Goal: Information Seeking & Learning: Learn about a topic

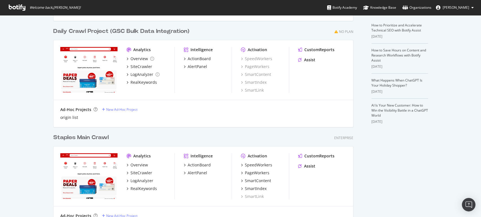
scroll to position [125, 0]
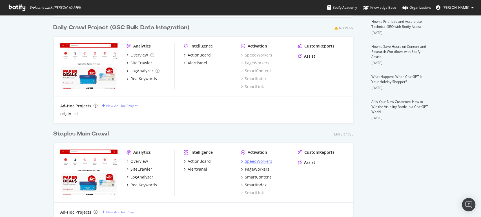
click at [248, 161] on div "SpeedWorkers" at bounding box center [258, 162] width 27 height 6
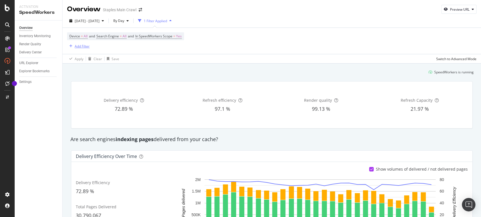
click at [83, 46] on div "Add Filter" at bounding box center [82, 46] width 15 height 5
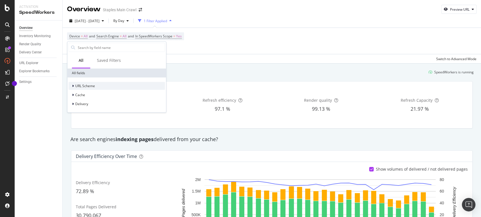
click at [78, 84] on span "URL Scheme" at bounding box center [85, 86] width 20 height 5
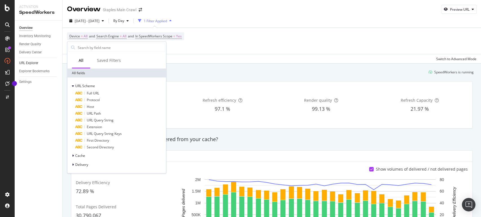
drag, startPoint x: 28, startPoint y: 63, endPoint x: 53, endPoint y: 63, distance: 24.8
click at [28, 62] on div "URL Explorer" at bounding box center [28, 63] width 19 height 6
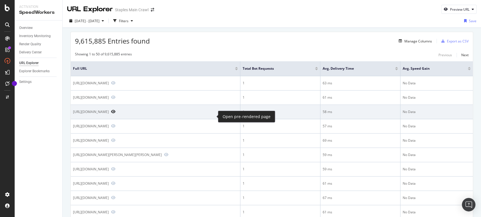
click at [115, 114] on icon "Preview https://www.staples.com/Ceiling-Lights/cat_CL168234/64g12666as-66v9n-66…" at bounding box center [113, 112] width 5 height 4
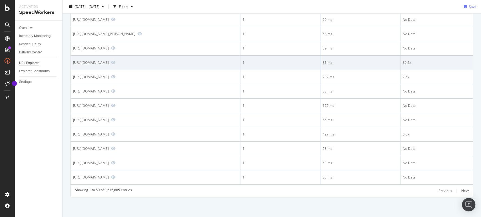
scroll to position [719, 0]
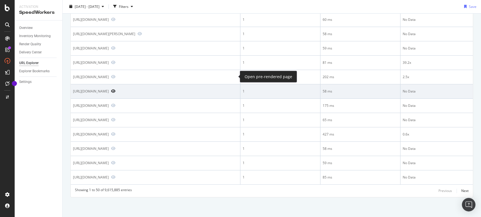
click at [115, 89] on icon "Preview https://www.staples.com/Pentel-AP-Nontoxic-Not-Applicable-Pens/cat_CL11…" at bounding box center [113, 91] width 5 height 4
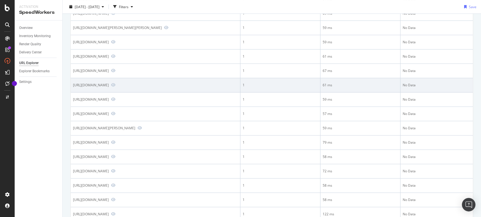
scroll to position [0, 0]
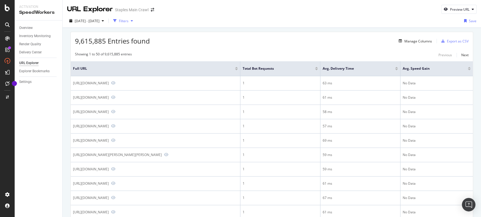
click at [132, 18] on div "Filters" at bounding box center [123, 21] width 24 height 8
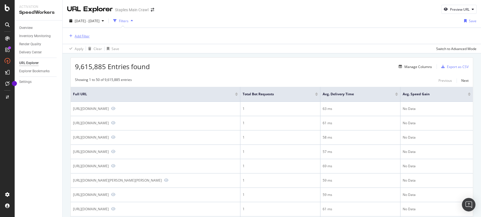
click at [88, 35] on div "Add Filter" at bounding box center [82, 36] width 15 height 5
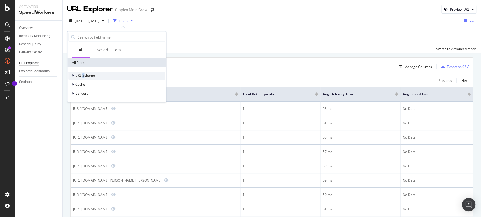
click at [83, 72] on div "URL Scheme" at bounding box center [116, 76] width 96 height 8
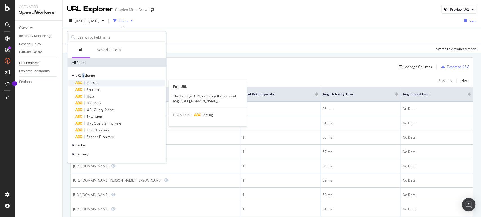
click at [90, 84] on span "Full URL" at bounding box center [93, 83] width 12 height 5
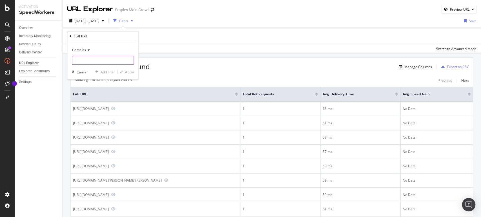
click at [100, 61] on input "text" at bounding box center [102, 60] width 61 height 9
type input "cat_CL110001/00792"
click at [133, 73] on div "Apply" at bounding box center [129, 72] width 9 height 5
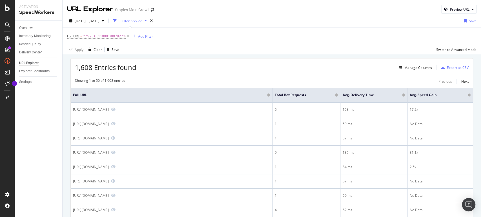
click at [144, 37] on div "Add Filter" at bounding box center [145, 36] width 15 height 5
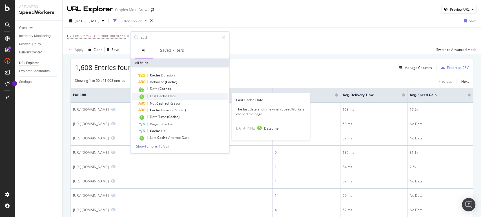
type input "cach"
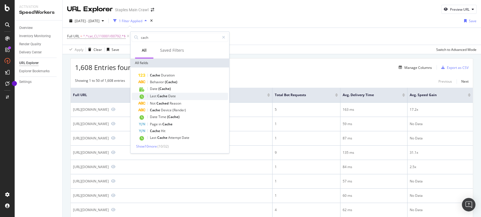
click at [163, 96] on span "Cache" at bounding box center [162, 96] width 11 height 5
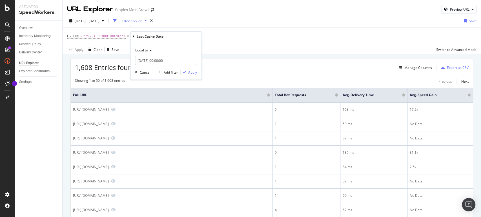
click at [133, 35] on icon at bounding box center [134, 36] width 2 height 3
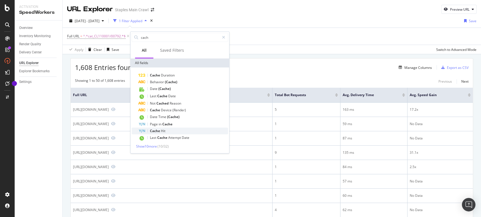
click at [170, 131] on div "Cache Hit" at bounding box center [183, 131] width 90 height 7
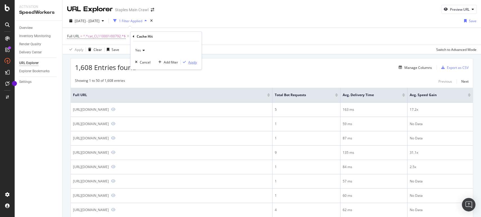
click at [189, 60] on div "Apply" at bounding box center [192, 62] width 9 height 5
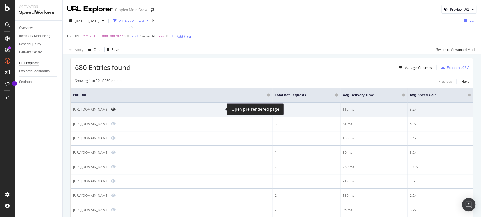
click at [115, 108] on icon "Preview https://www.staples.com/Stick-Not-Applicable-Pens-Deals/cat_CL110001/00…" at bounding box center [113, 110] width 5 height 4
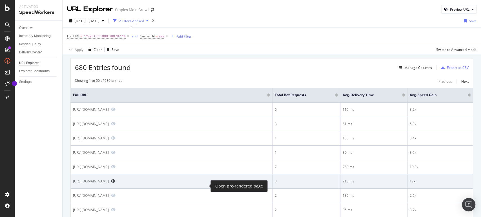
click at [115, 183] on icon "Preview https://www.staples.com/Purple-Gel-Pens-Deals/cat_CL110001/00792-87vuv-…" at bounding box center [113, 181] width 5 height 4
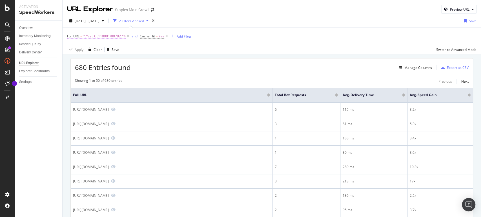
click at [113, 34] on span "^.*cat_CL110001/00792.*$" at bounding box center [104, 36] width 43 height 8
click at [90, 49] on div "Contains" at bounding box center [103, 49] width 62 height 9
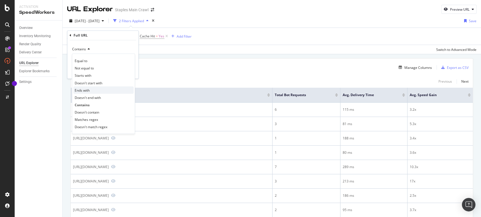
click at [88, 90] on span "Ends with" at bounding box center [82, 90] width 15 height 5
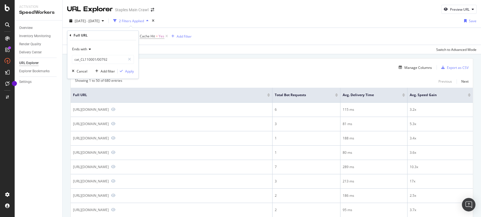
click at [136, 70] on div "Ends with cat_CL110001/00792 Cancel Add filter Apply" at bounding box center [102, 60] width 71 height 38
click at [129, 73] on div "Apply" at bounding box center [129, 71] width 9 height 5
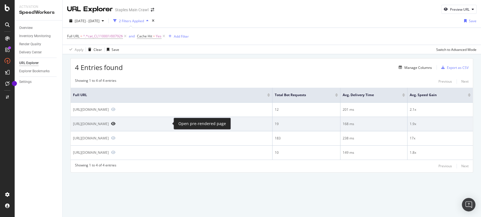
click at [115, 124] on icon "Preview https://www.staples.com/pens-Deals/cat_CL110001/00792" at bounding box center [113, 124] width 5 height 4
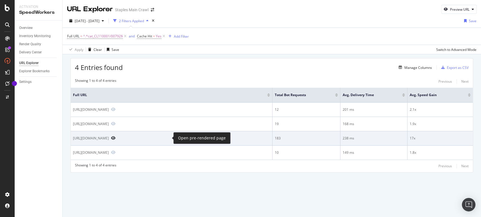
click at [115, 137] on icon "Preview https://www.staples.com/Pens-Deals/cat_CL110001/00792" at bounding box center [113, 138] width 5 height 4
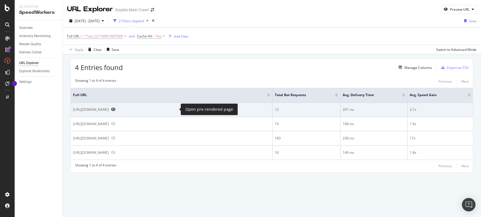
click at [115, 110] on icon "Preview https://www.staples.com/pens-test-Deals/cat_CL110001/00792" at bounding box center [113, 110] width 5 height 4
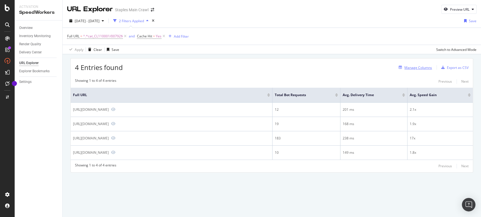
click at [408, 68] on div "Manage Columns" at bounding box center [418, 67] width 28 height 5
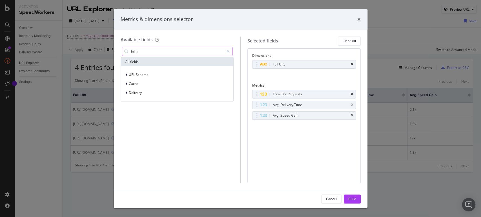
type input "inlink"
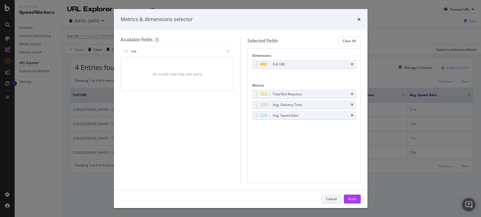
type input "link"
click at [331, 202] on div "Cancel" at bounding box center [331, 199] width 11 height 8
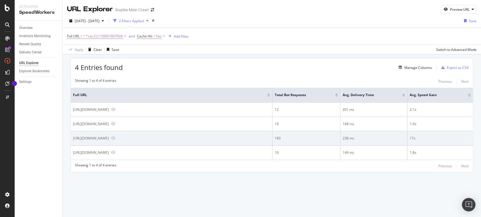
drag, startPoint x: 160, startPoint y: 138, endPoint x: 92, endPoint y: 139, distance: 68.1
click at [92, 139] on div "https://www.staples.com/Pens-Deals/cat_CL110001/00792" at bounding box center [91, 138] width 36 height 5
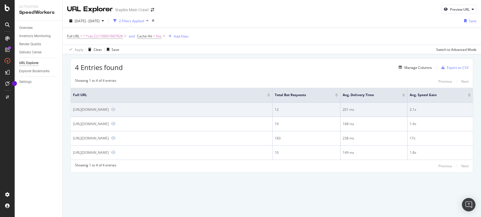
drag, startPoint x: 155, startPoint y: 110, endPoint x: 108, endPoint y: 108, distance: 47.3
click at [108, 108] on div "https://www.staples.com/pens-test-Deals/cat_CL110001/00792" at bounding box center [91, 109] width 36 height 5
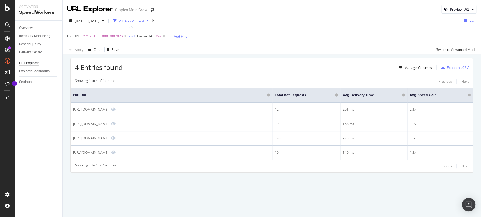
click at [160, 74] on div "4 Entries found Manage Columns Export as CSV Showing 1 to 4 of 4 entries Previo…" at bounding box center [271, 115] width 402 height 114
click at [163, 35] on icon at bounding box center [163, 37] width 5 height 6
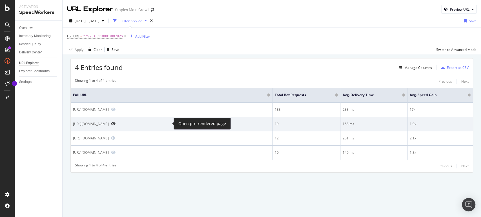
click at [115, 123] on icon "Preview https://www.staples.com/pens-Deals/cat_CL110001/00792" at bounding box center [113, 124] width 5 height 4
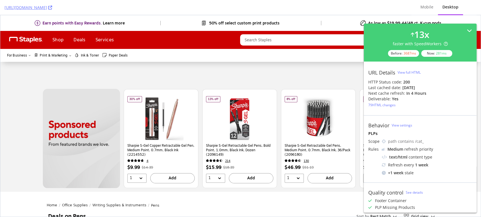
click at [408, 72] on div "View full HTML" at bounding box center [408, 72] width 23 height 5
